Goal: Information Seeking & Learning: Learn about a topic

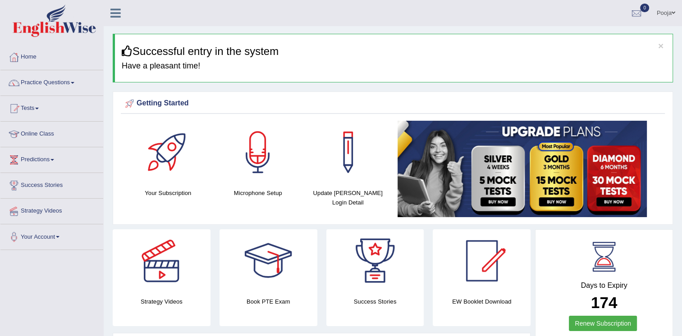
click at [37, 85] on link "Practice Questions" at bounding box center [51, 81] width 103 height 23
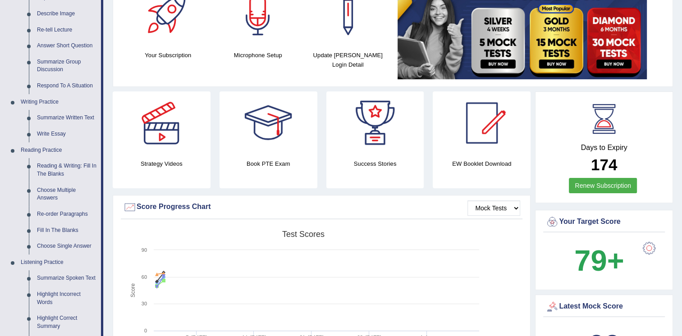
scroll to position [114, 0]
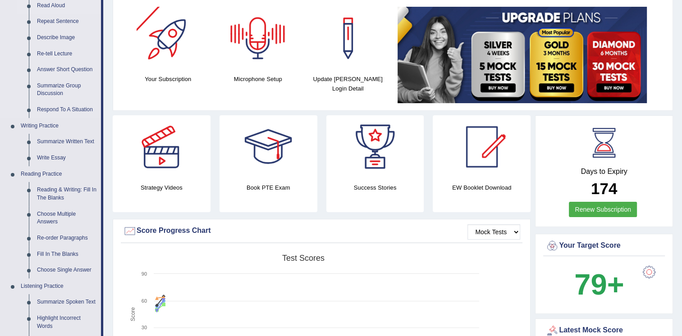
click at [50, 3] on link "Read Aloud" at bounding box center [67, 6] width 68 height 16
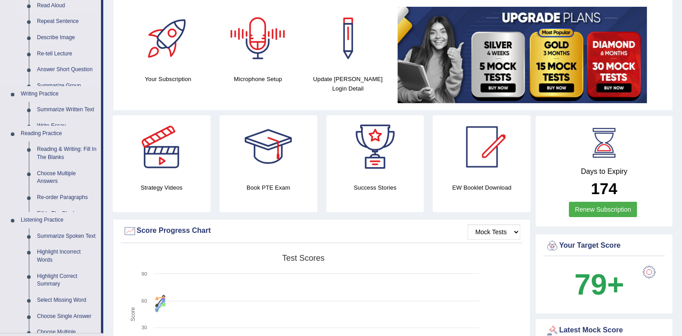
click at [50, 3] on link "Read Aloud" at bounding box center [67, 6] width 68 height 16
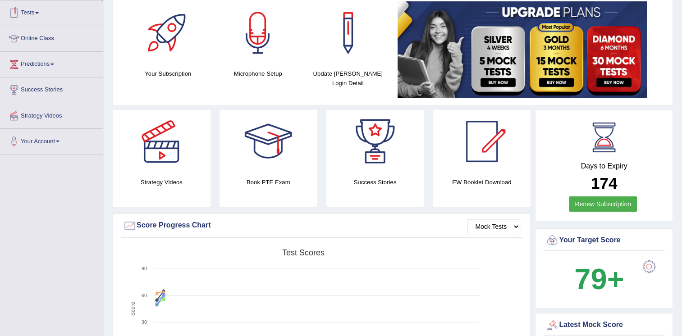
scroll to position [145, 0]
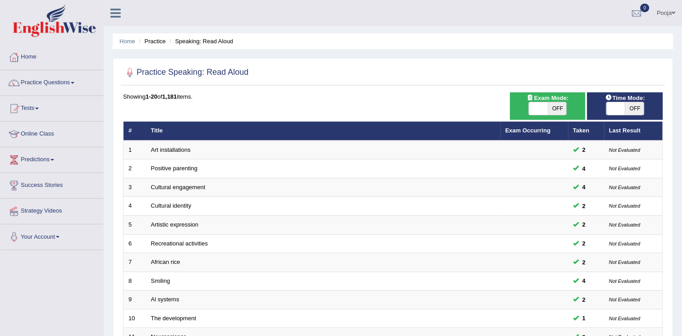
click at [635, 111] on span "OFF" at bounding box center [634, 108] width 19 height 13
checkbox input "true"
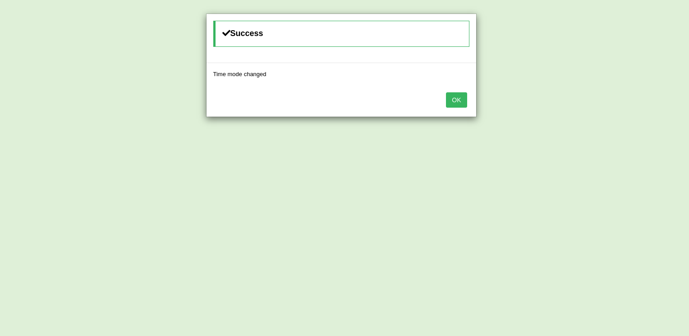
click at [458, 99] on button "OK" at bounding box center [456, 99] width 21 height 15
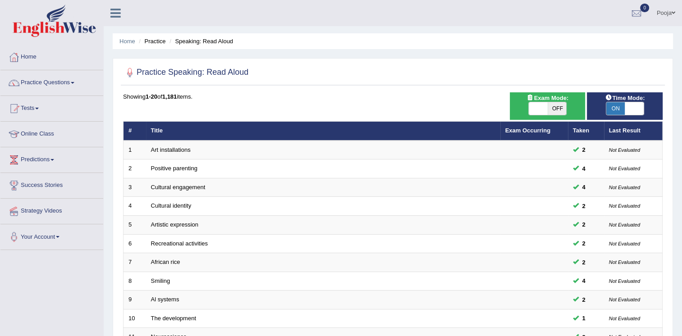
scroll to position [258, 0]
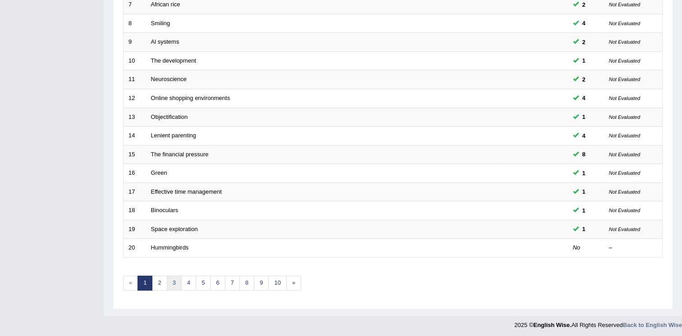
click at [174, 284] on link "3" at bounding box center [174, 283] width 15 height 15
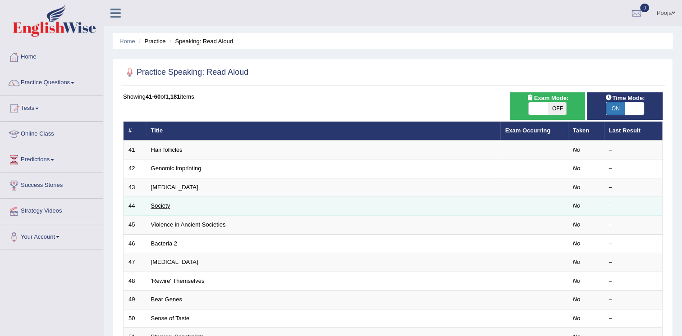
click at [160, 204] on link "Society" at bounding box center [160, 205] width 19 height 7
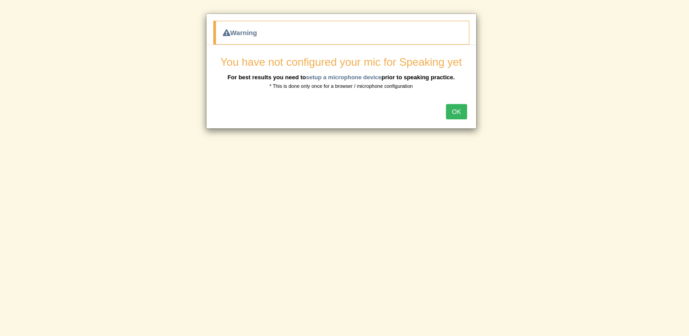
click at [464, 112] on button "OK" at bounding box center [456, 111] width 21 height 15
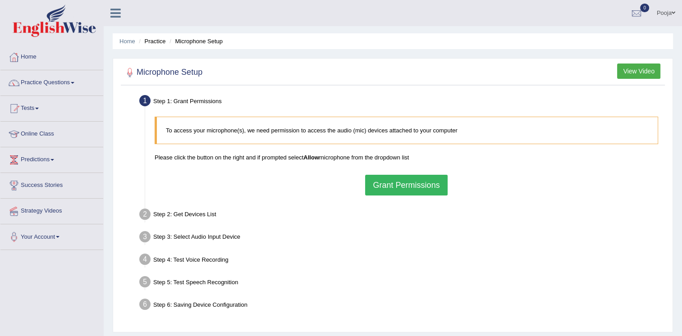
click at [391, 188] on button "Grant Permissions" at bounding box center [406, 185] width 82 height 21
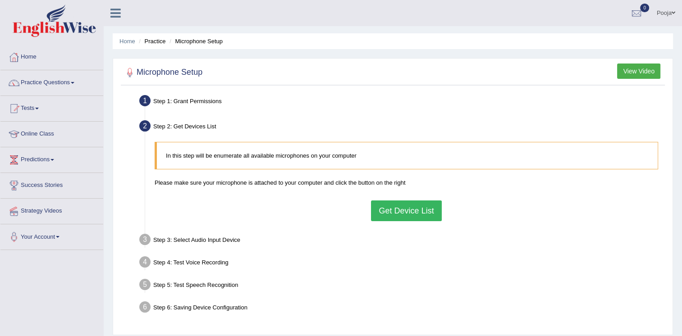
click at [396, 206] on button "Get Device List" at bounding box center [406, 211] width 70 height 21
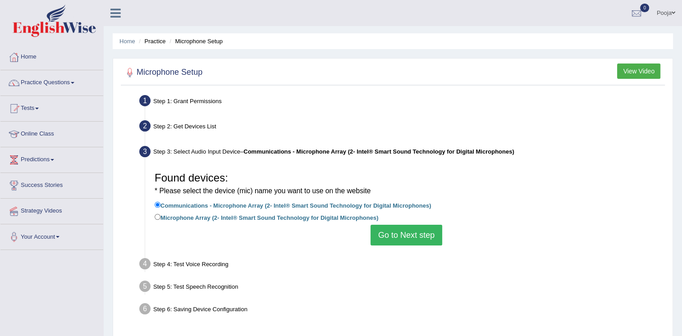
click at [386, 234] on button "Go to Next step" at bounding box center [407, 235] width 72 height 21
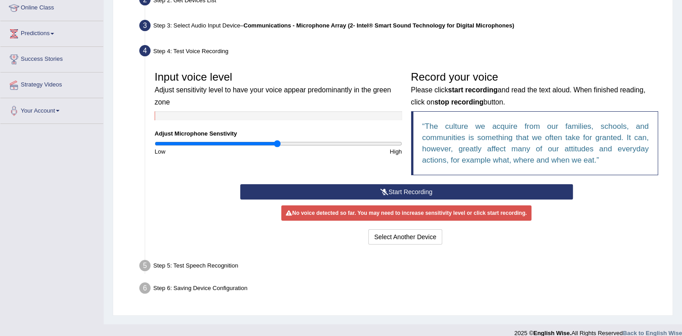
scroll to position [137, 0]
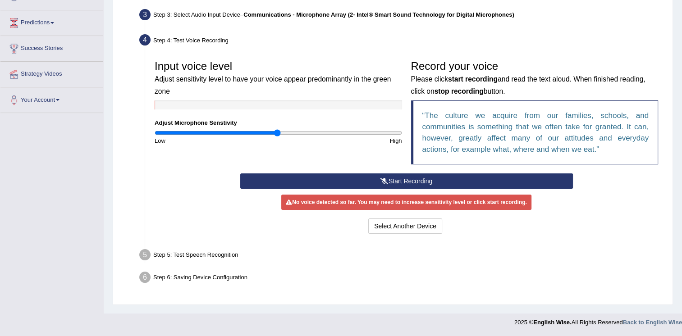
click at [427, 179] on button "Start Recording" at bounding box center [406, 181] width 333 height 15
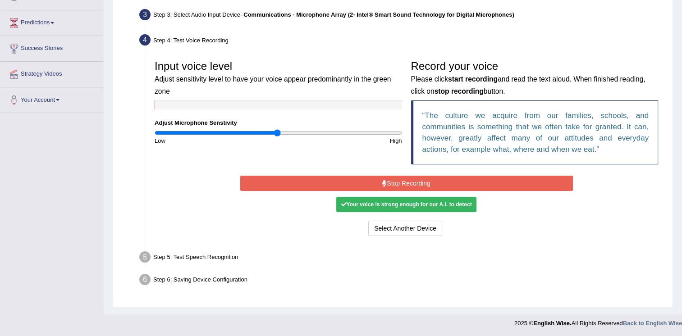
click at [427, 179] on button "Stop Recording" at bounding box center [406, 183] width 333 height 15
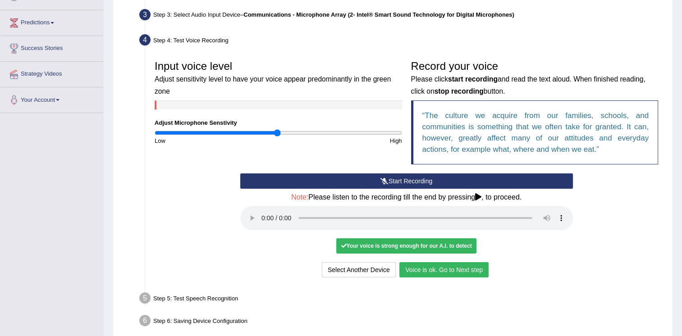
click at [462, 270] on button "Voice is ok. Go to Next step" at bounding box center [443, 269] width 89 height 15
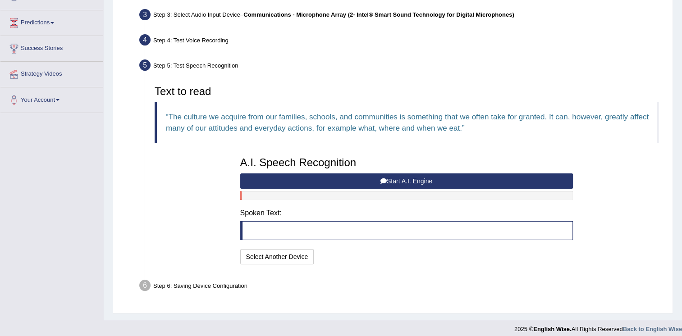
click at [302, 201] on div "A.I. Speech Recognition Start A.I. Engine Stop A.I. Engine Note: Please listen …" at bounding box center [407, 209] width 342 height 115
click at [414, 186] on button "Start A.I. Engine" at bounding box center [406, 181] width 333 height 15
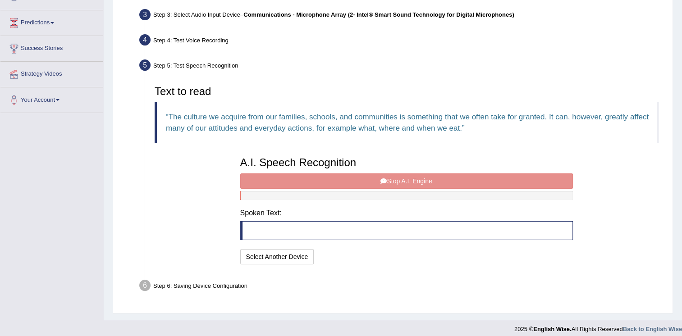
click at [414, 186] on div "A.I. Speech Recognition Start A.I. Engine Stop A.I. Engine Note: Please listen …" at bounding box center [407, 209] width 342 height 115
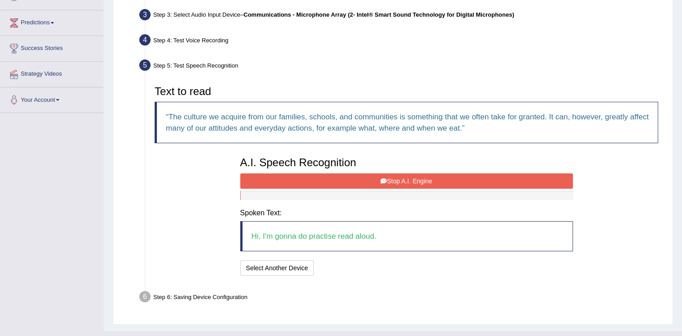
click at [411, 181] on button "Stop A.I. Engine" at bounding box center [406, 181] width 333 height 15
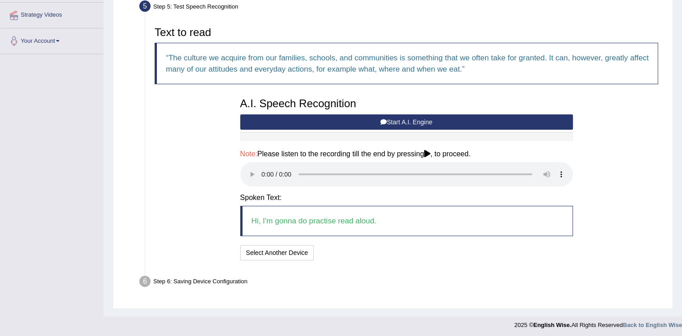
scroll to position [197, 0]
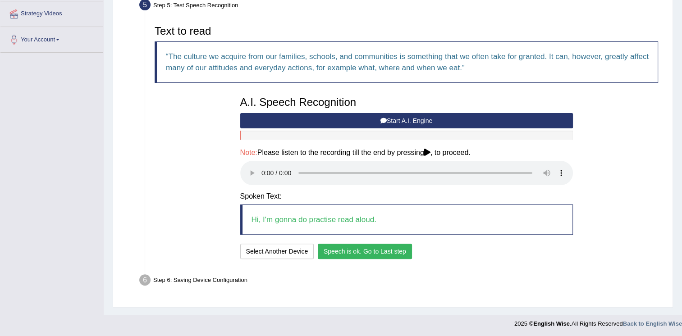
click at [386, 253] on button "Speech is ok. Go to Last step" at bounding box center [365, 251] width 94 height 15
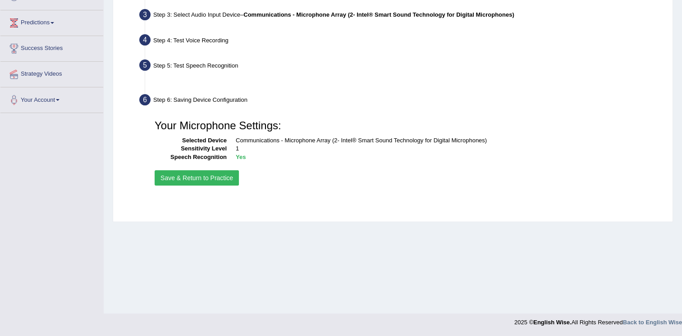
scroll to position [137, 0]
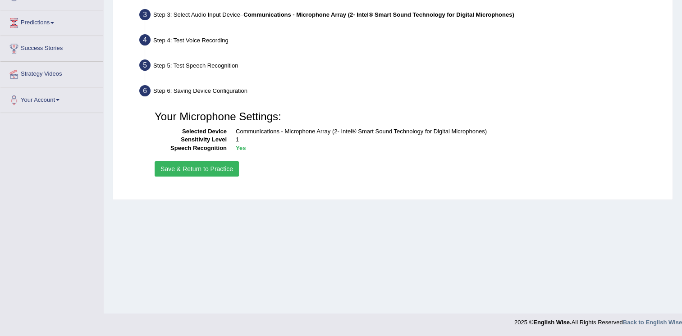
click at [206, 169] on button "Save & Return to Practice" at bounding box center [197, 168] width 84 height 15
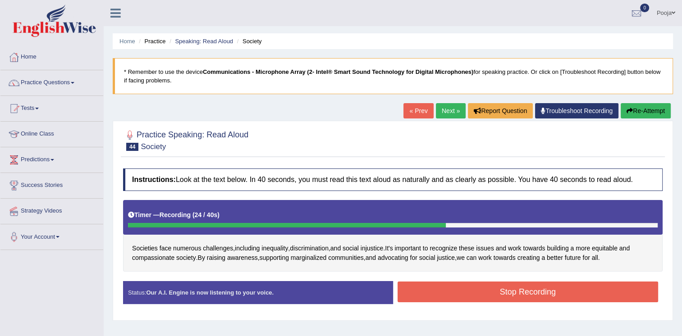
click at [437, 289] on button "Stop Recording" at bounding box center [528, 292] width 261 height 21
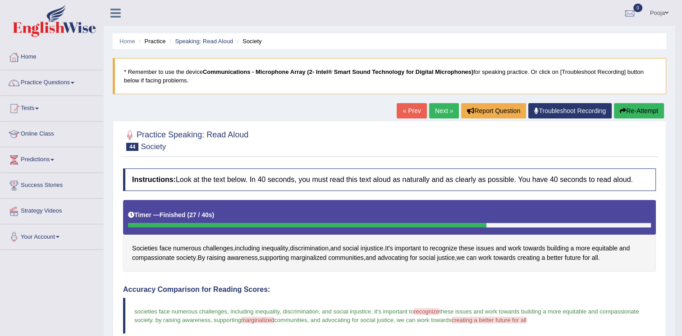
click at [628, 113] on button "Re-Attempt" at bounding box center [639, 110] width 50 height 15
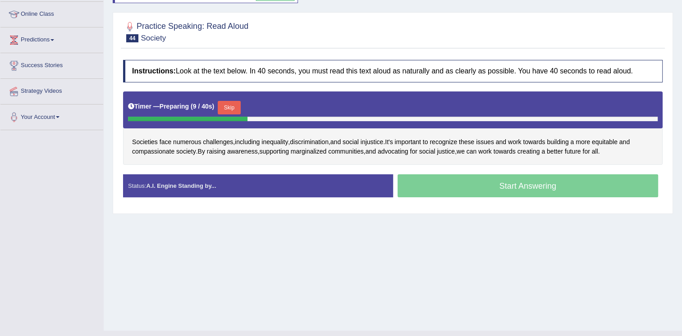
scroll to position [137, 0]
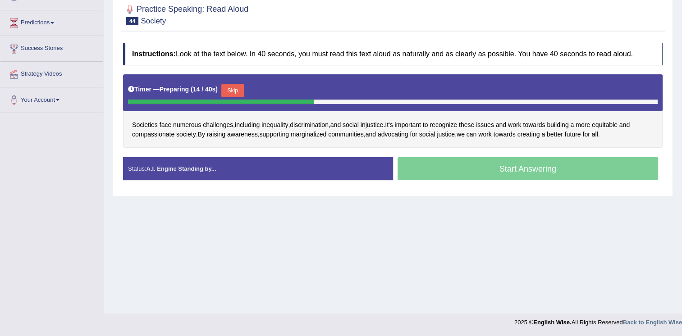
click at [225, 89] on button "Skip" at bounding box center [232, 91] width 23 height 14
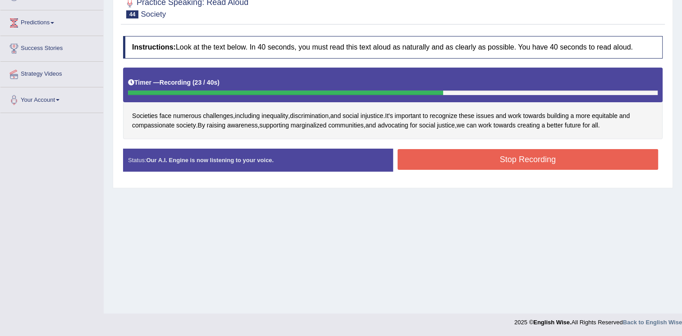
click at [492, 165] on button "Stop Recording" at bounding box center [528, 159] width 261 height 21
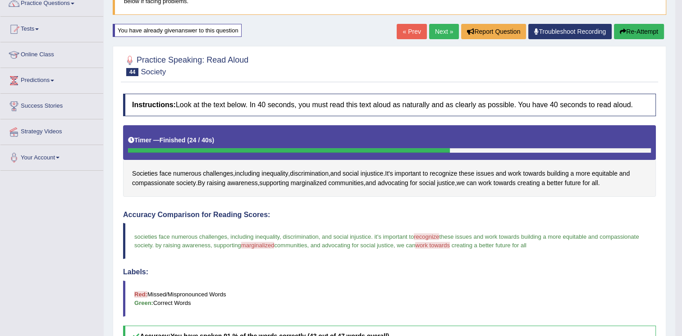
scroll to position [71, 0]
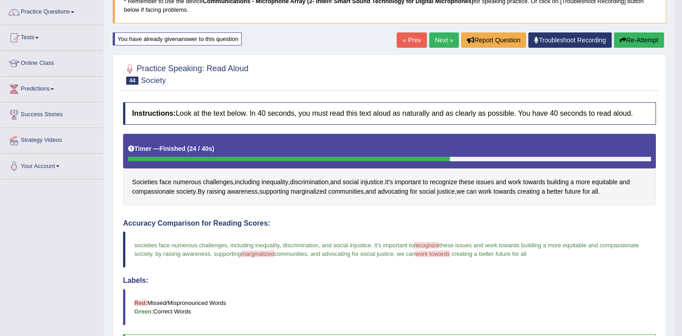
click at [448, 40] on link "Next »" at bounding box center [444, 39] width 30 height 15
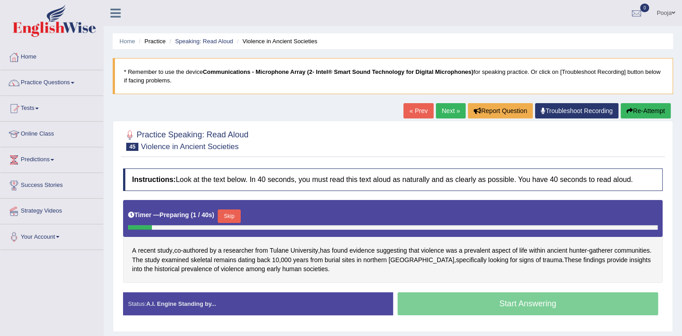
click at [448, 40] on ul "Home Practice Speaking: Read Aloud Violence in Ancient Societies" at bounding box center [393, 41] width 560 height 16
click at [438, 107] on link "Next »" at bounding box center [451, 110] width 30 height 15
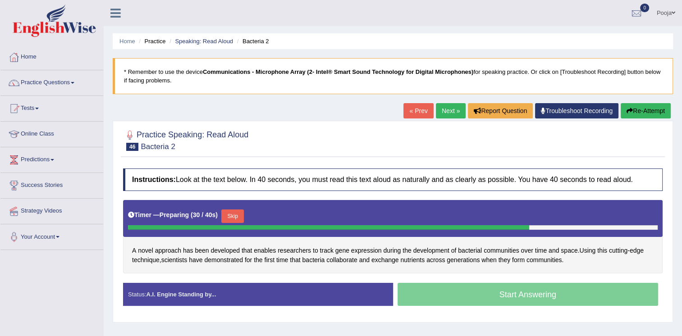
click at [231, 212] on button "Skip" at bounding box center [232, 217] width 23 height 14
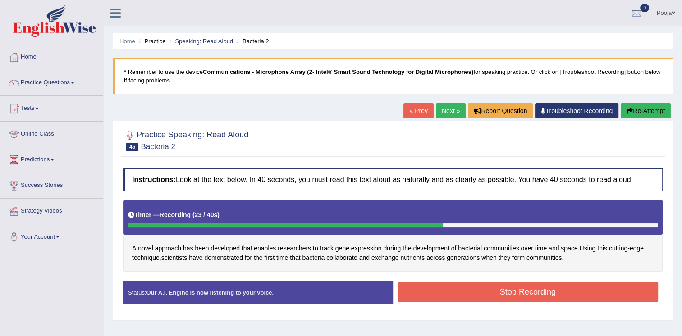
click at [428, 286] on button "Stop Recording" at bounding box center [528, 292] width 261 height 21
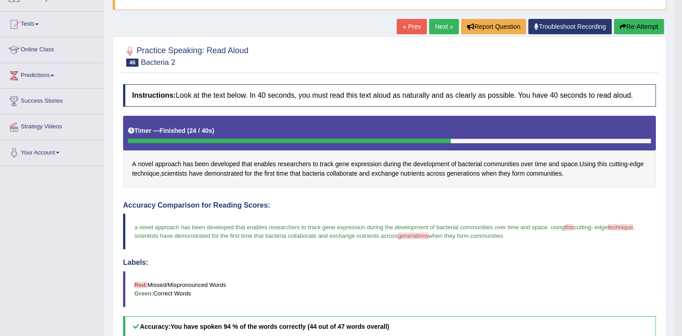
scroll to position [72, 0]
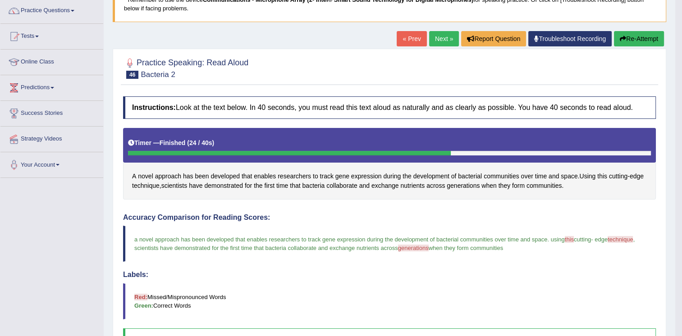
click at [635, 40] on button "Re-Attempt" at bounding box center [639, 38] width 50 height 15
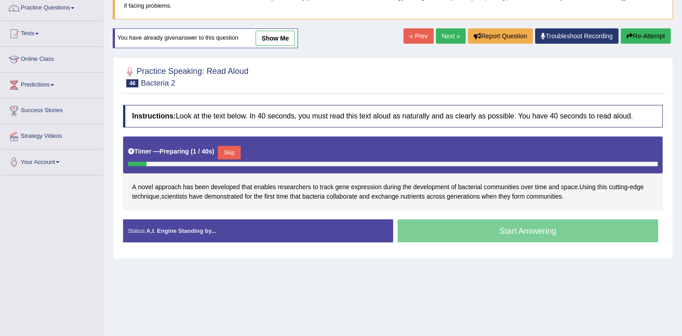
click at [233, 152] on button "Skip" at bounding box center [229, 153] width 23 height 14
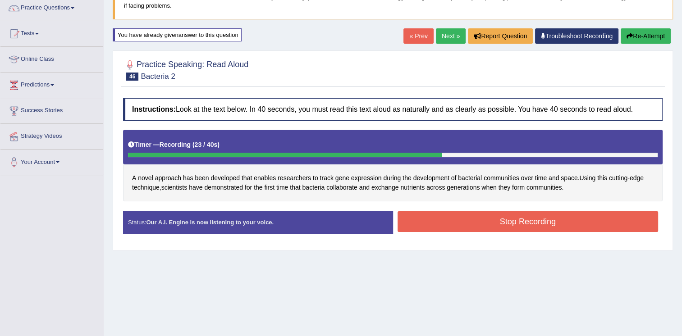
click at [494, 219] on button "Stop Recording" at bounding box center [528, 221] width 261 height 21
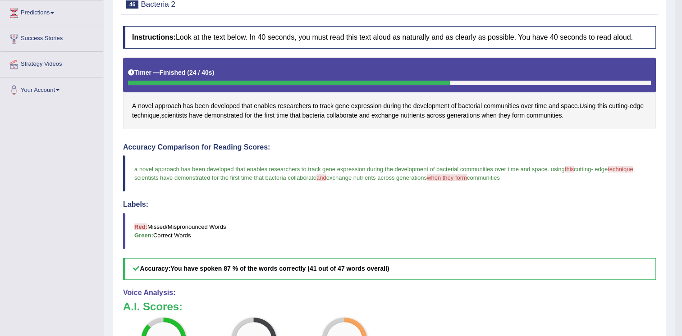
scroll to position [111, 0]
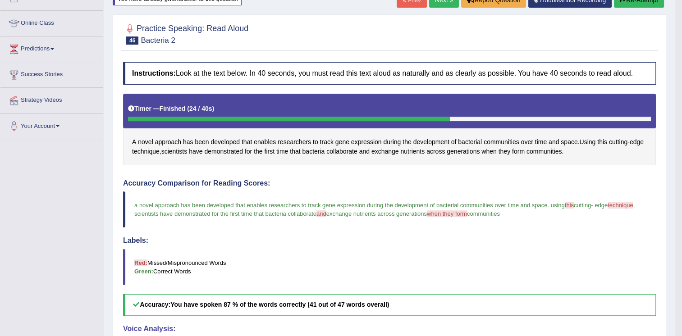
click at [631, 4] on button "Re-Attempt" at bounding box center [639, -1] width 50 height 15
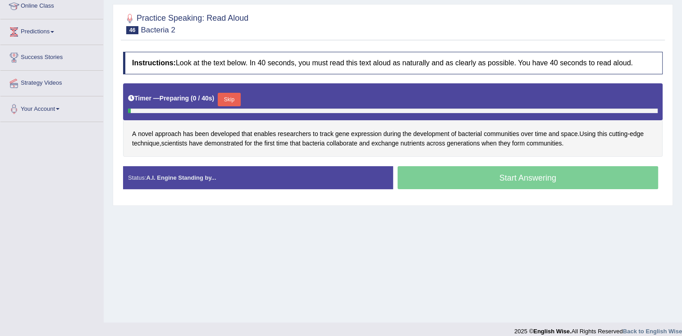
scroll to position [111, 0]
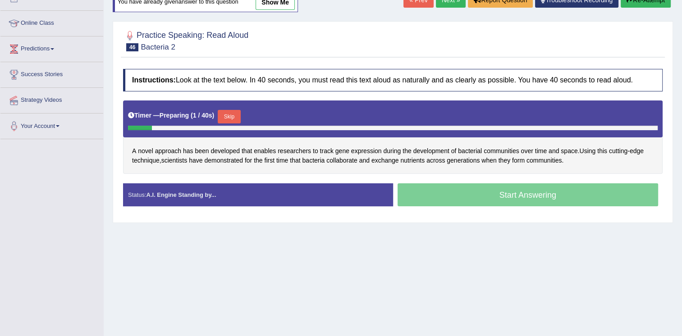
click at [227, 111] on button "Skip" at bounding box center [229, 117] width 23 height 14
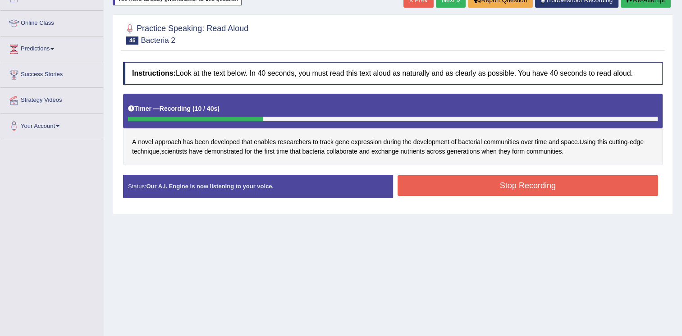
click at [480, 181] on button "Stop Recording" at bounding box center [528, 185] width 261 height 21
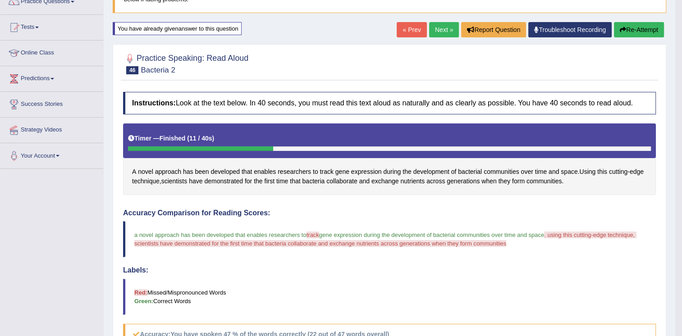
scroll to position [51, 0]
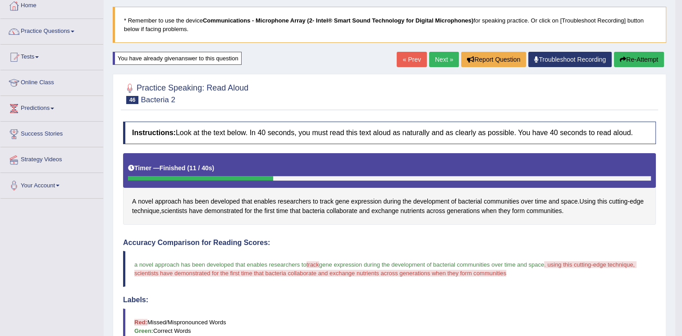
click at [438, 59] on link "Next »" at bounding box center [444, 59] width 30 height 15
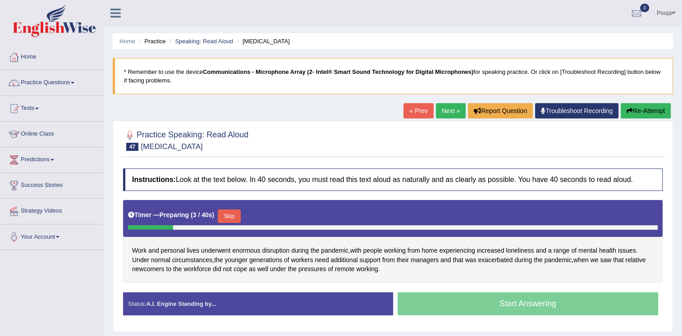
click at [447, 107] on link "Next »" at bounding box center [451, 110] width 30 height 15
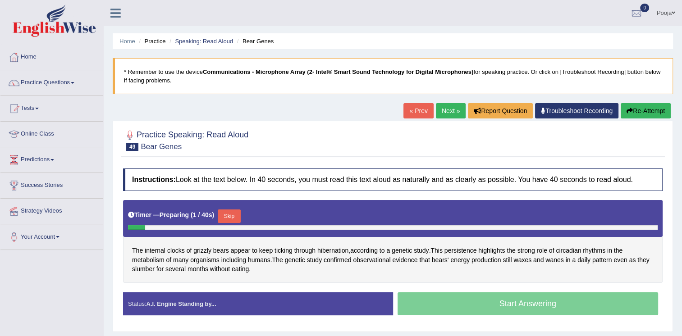
click at [447, 107] on link "Next »" at bounding box center [451, 110] width 30 height 15
click at [228, 212] on button "Skip" at bounding box center [229, 217] width 23 height 14
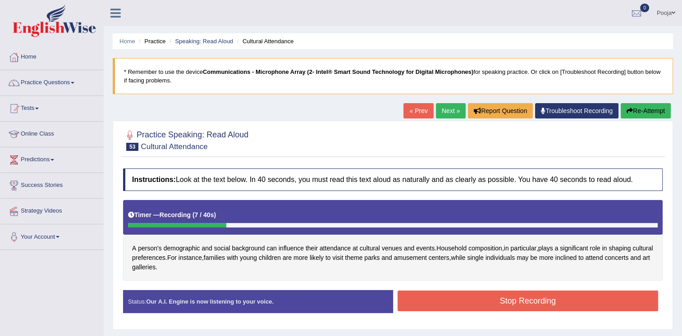
click at [487, 298] on button "Stop Recording" at bounding box center [528, 301] width 261 height 21
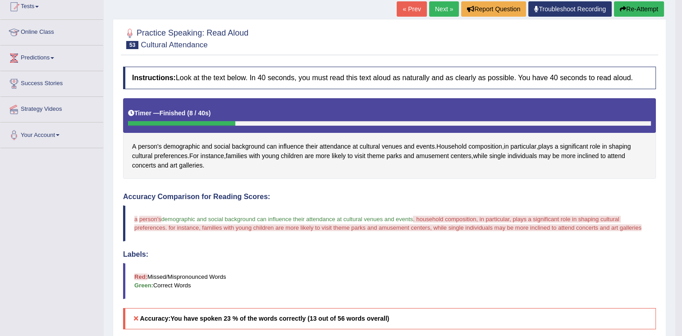
scroll to position [18, 0]
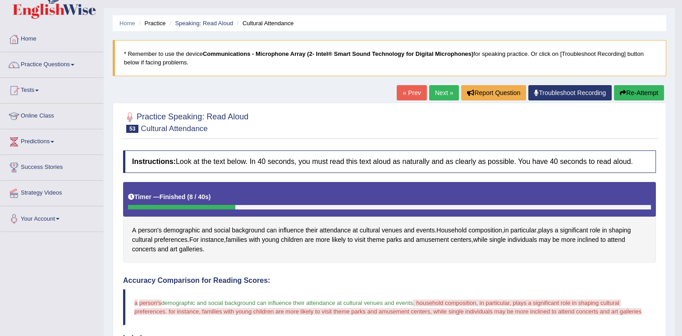
click at [612, 89] on div "« Prev Next » Report Question Troubleshoot Recording Re-Attempt" at bounding box center [532, 94] width 270 height 18
click at [624, 92] on icon "button" at bounding box center [623, 93] width 6 height 6
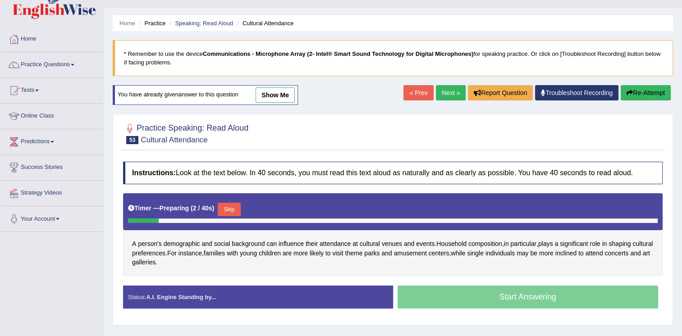
click at [224, 210] on button "Skip" at bounding box center [229, 210] width 23 height 14
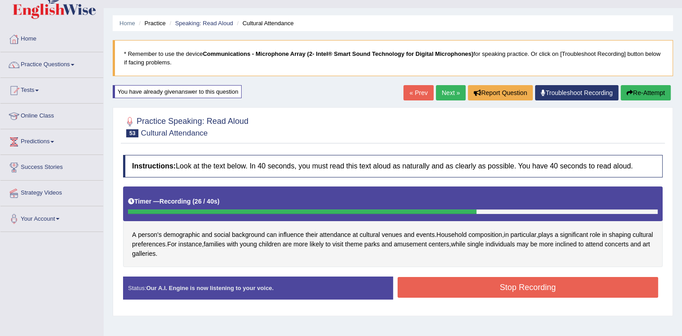
click at [425, 284] on button "Stop Recording" at bounding box center [528, 287] width 261 height 21
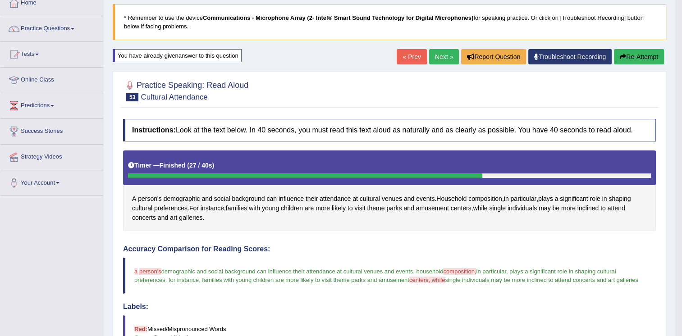
scroll to position [30, 0]
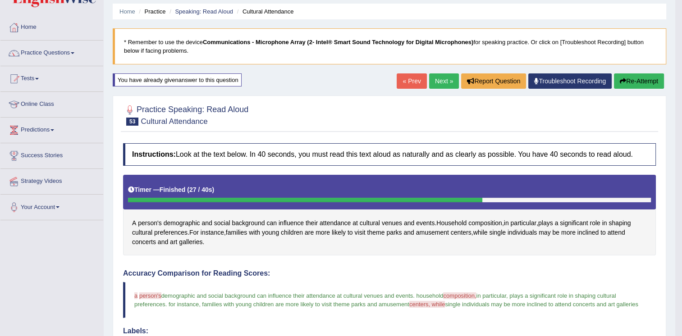
click at [637, 76] on button "Re-Attempt" at bounding box center [639, 80] width 50 height 15
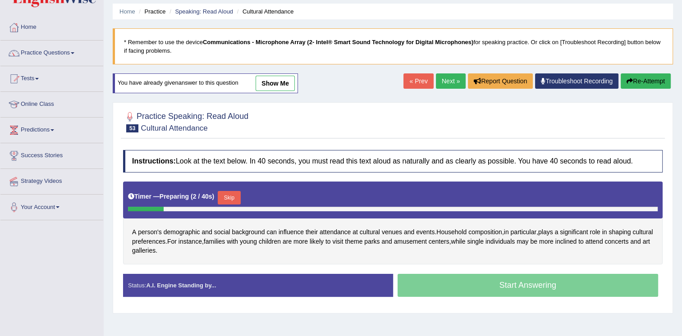
click at [239, 193] on button "Skip" at bounding box center [229, 198] width 23 height 14
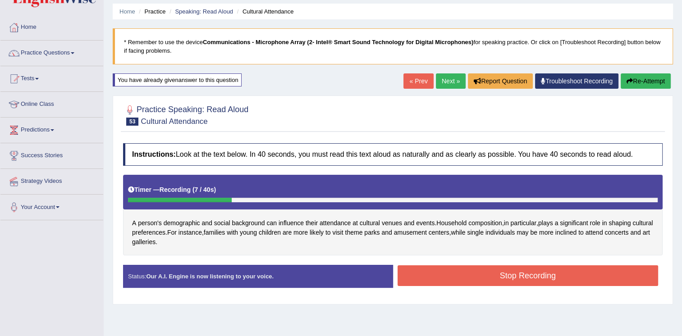
click at [430, 269] on button "Stop Recording" at bounding box center [528, 276] width 261 height 21
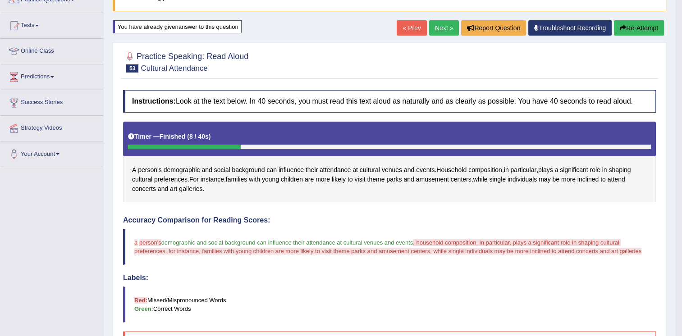
scroll to position [72, 0]
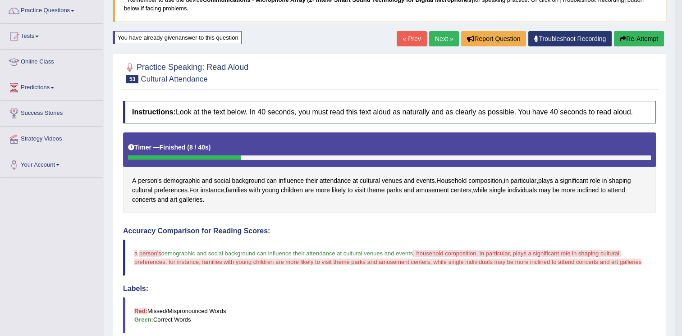
click at [651, 39] on button "Re-Attempt" at bounding box center [639, 38] width 50 height 15
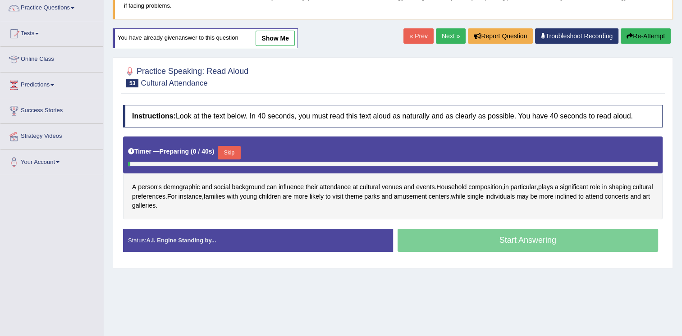
scroll to position [75, 0]
click at [225, 147] on button "Skip" at bounding box center [229, 153] width 23 height 14
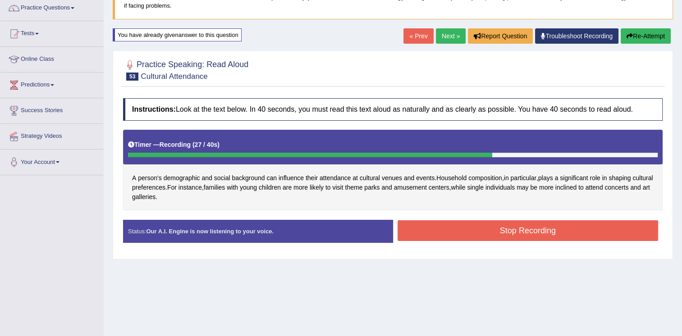
click at [427, 236] on button "Stop Recording" at bounding box center [528, 230] width 261 height 21
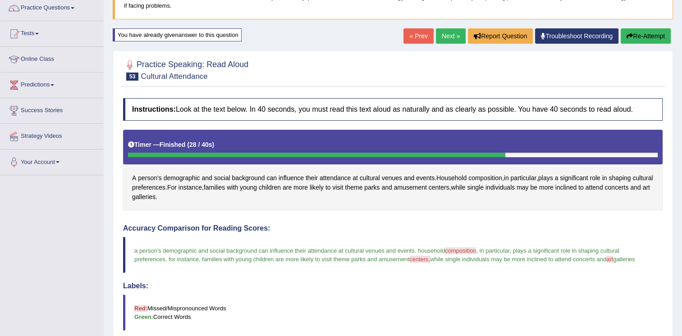
drag, startPoint x: 688, startPoint y: 321, endPoint x: 684, endPoint y: 329, distance: 8.9
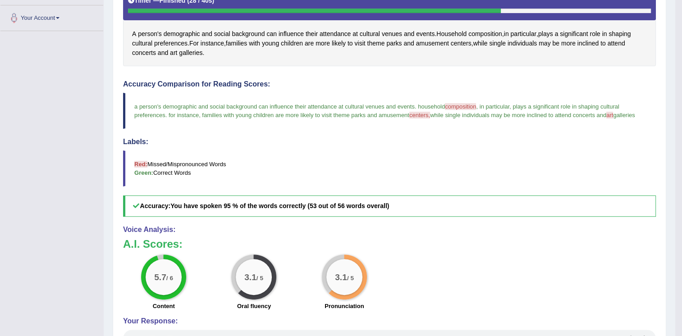
scroll to position [0, 0]
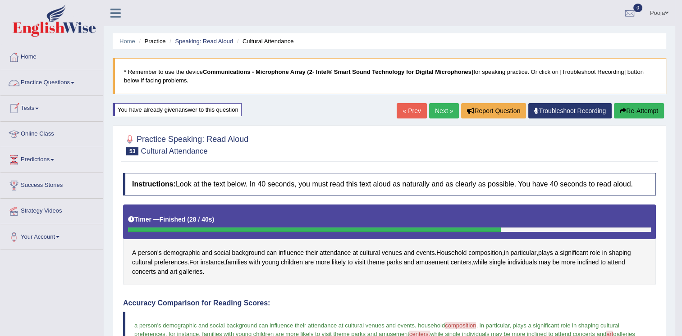
click at [62, 83] on link "Practice Questions" at bounding box center [51, 81] width 103 height 23
